Goal: Navigation & Orientation: Find specific page/section

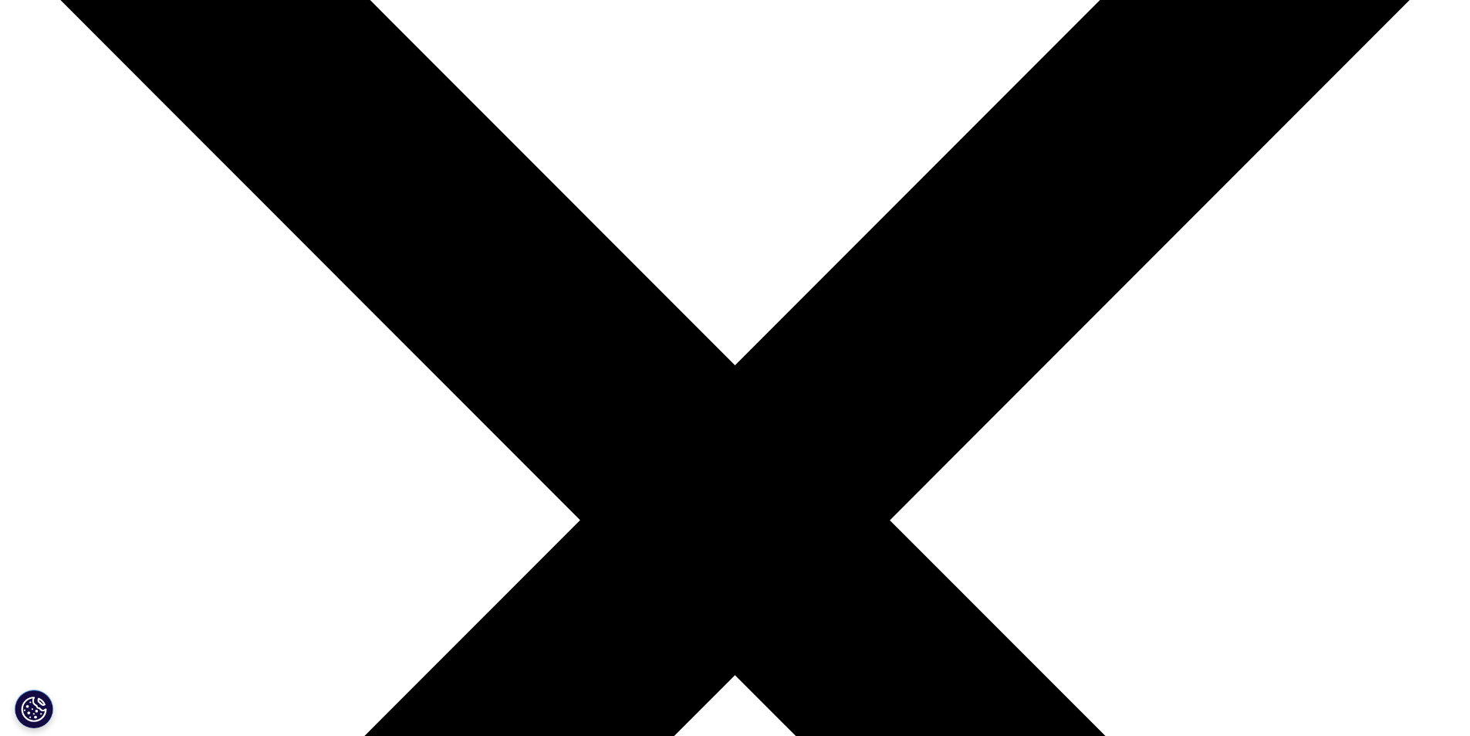
scroll to position [2076, 0]
